Goal: Information Seeking & Learning: Find specific fact

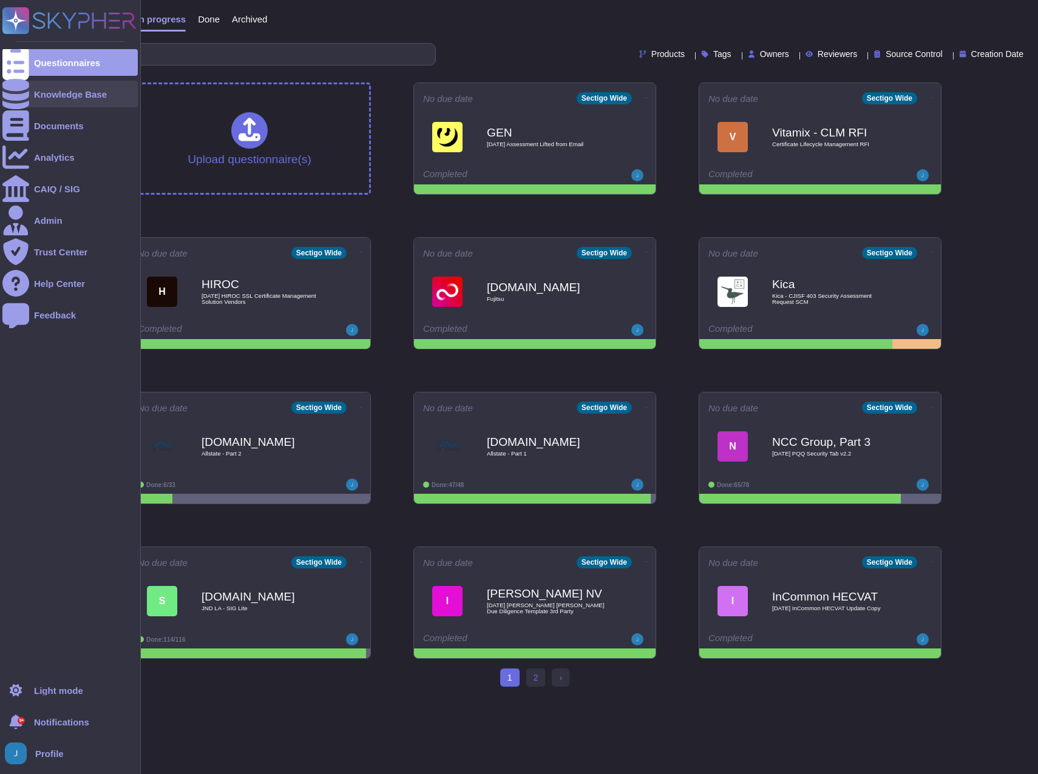
click at [71, 94] on div "Knowledge Base" at bounding box center [70, 94] width 73 height 9
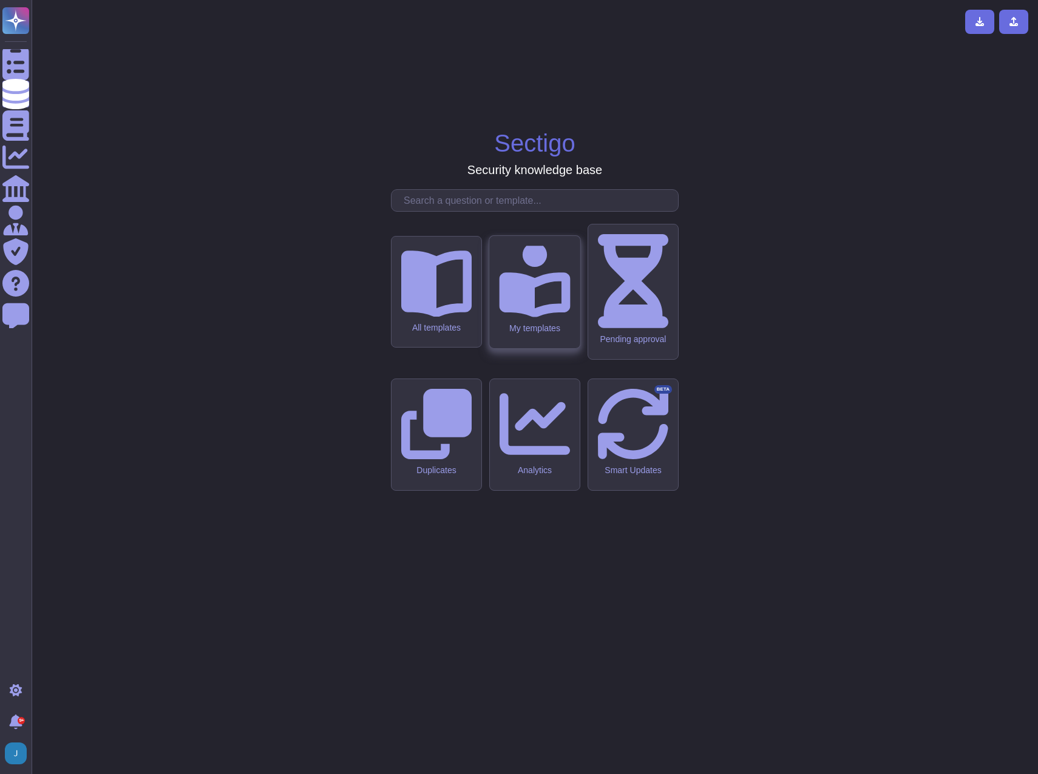
click at [527, 348] on div "My templates" at bounding box center [534, 292] width 90 height 112
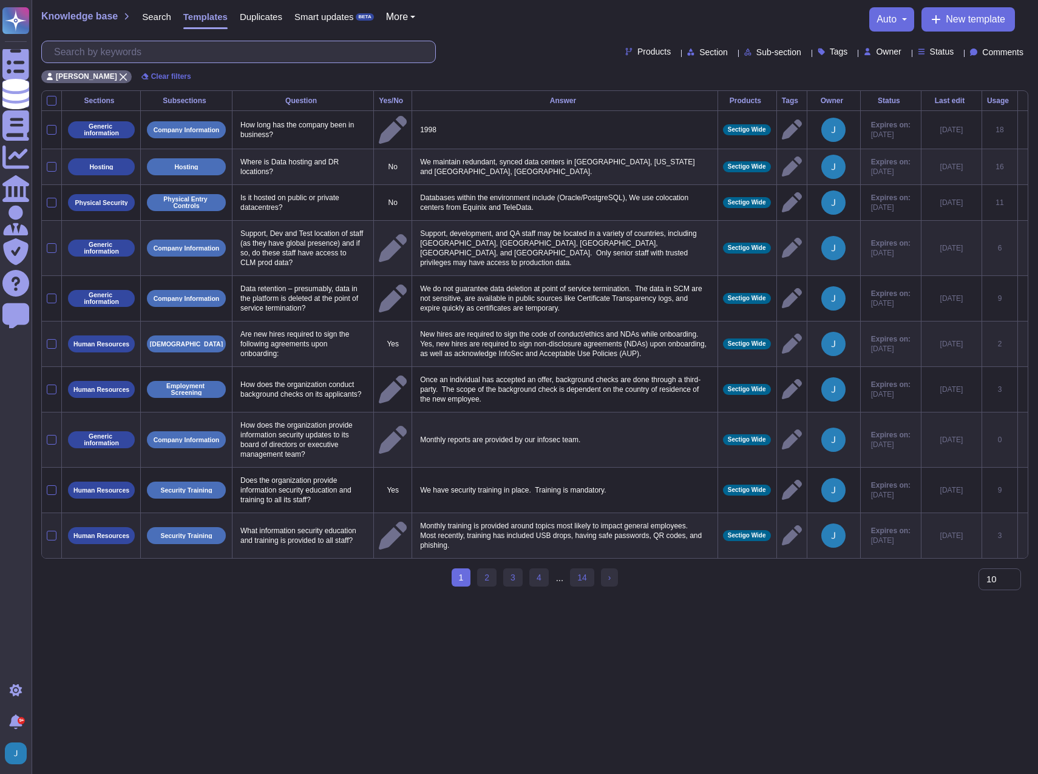
click at [196, 54] on input "text" at bounding box center [241, 51] width 387 height 21
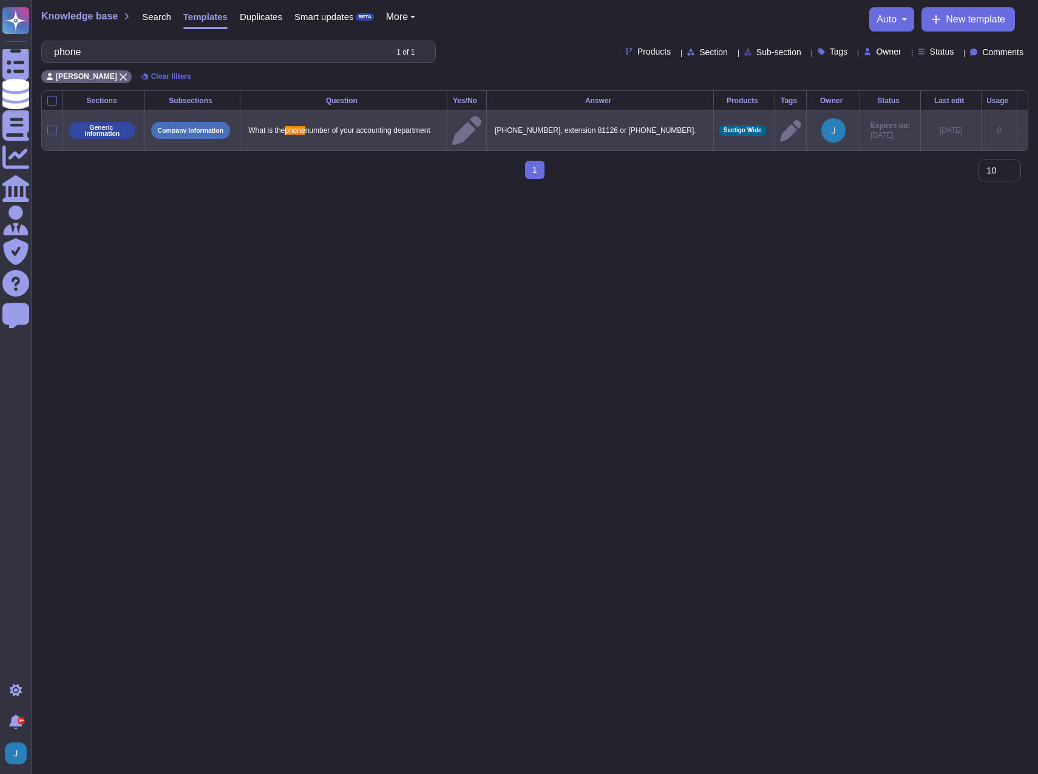
type input "phone"
drag, startPoint x: 677, startPoint y: 133, endPoint x: 502, endPoint y: 128, distance: 174.8
click at [502, 128] on td "[PHONE_NUMBER], extension 81126 or [PHONE_NUMBER]." at bounding box center [600, 129] width 227 height 39
copy p "[PHONE_NUMBER], extension 81126 or [PHONE_NUMBER]"
